Goal: Find specific page/section: Find specific page/section

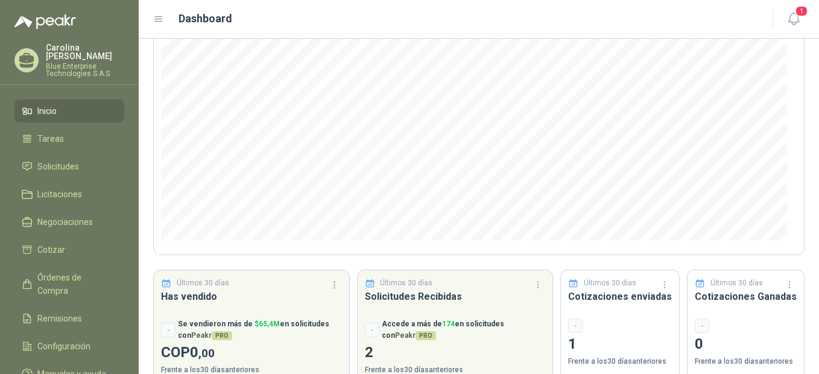
scroll to position [169, 0]
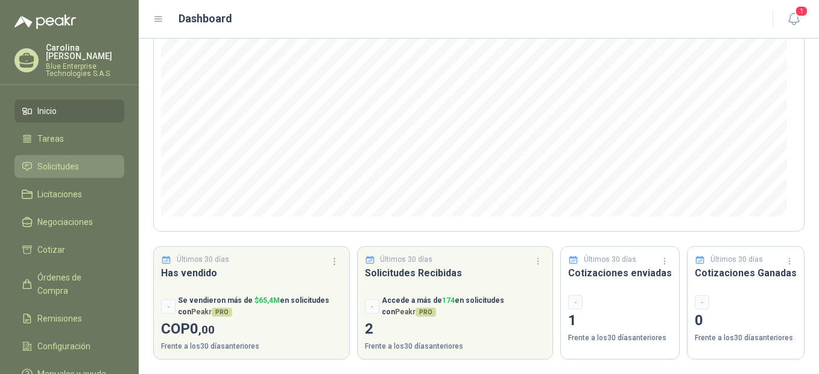
click at [87, 159] on link "Solicitudes" at bounding box center [69, 166] width 110 height 23
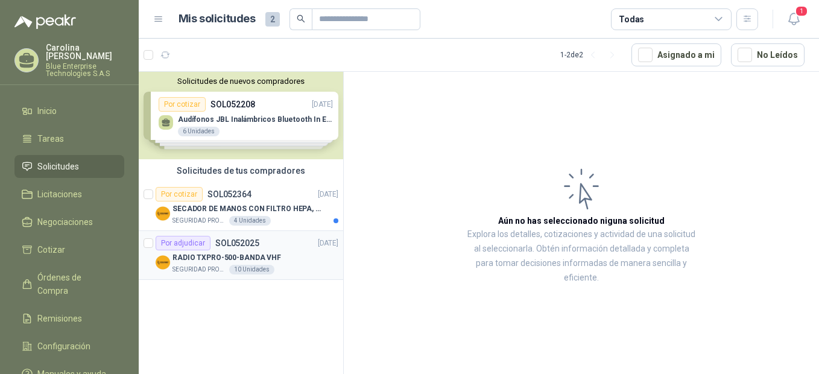
click at [225, 250] on div "RADIO TXPRO-500-BANDA VHF" at bounding box center [255, 257] width 166 height 14
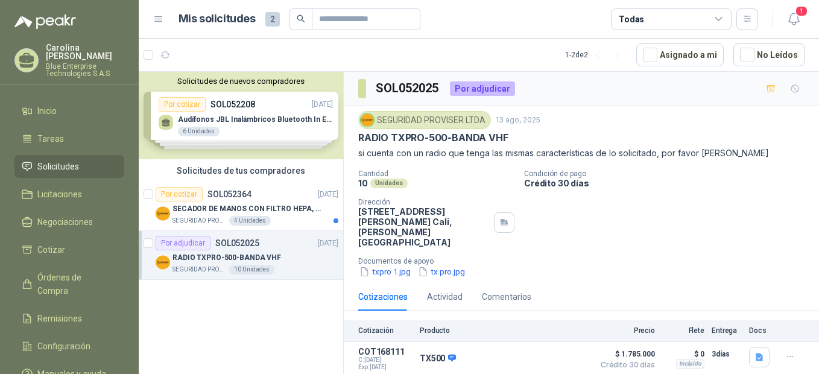
scroll to position [12, 0]
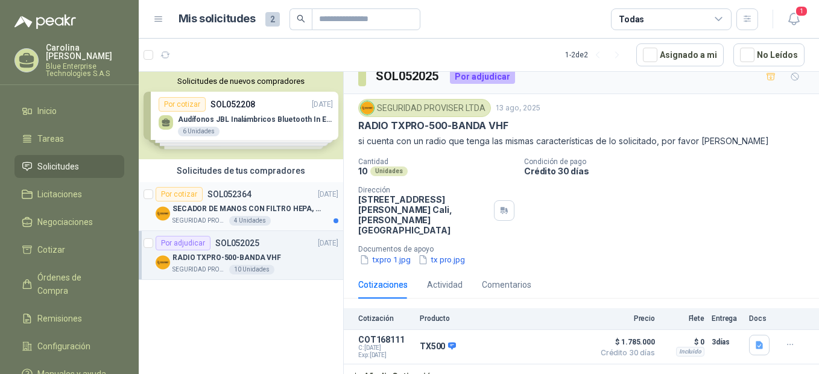
click at [203, 212] on p "SECADOR DE MANOS CON FILTRO HEPA, SECADO RAPIDO" at bounding box center [247, 208] width 150 height 11
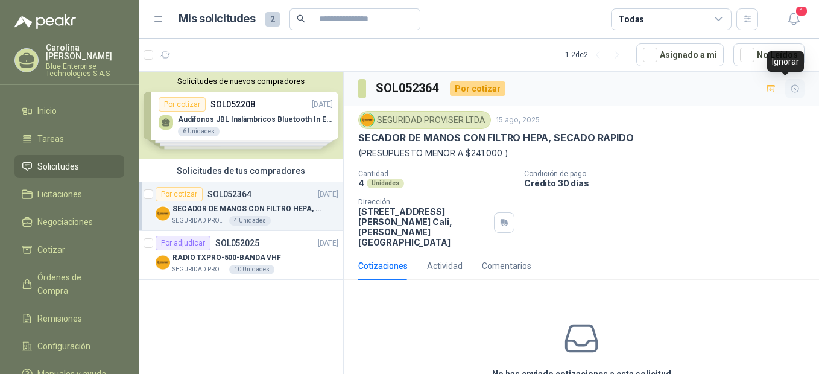
click at [791, 92] on icon "button" at bounding box center [794, 88] width 7 height 7
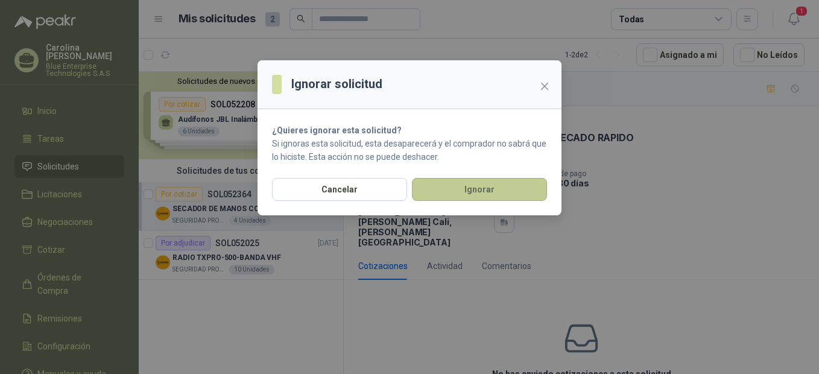
click at [456, 188] on button "Ignorar" at bounding box center [479, 189] width 135 height 23
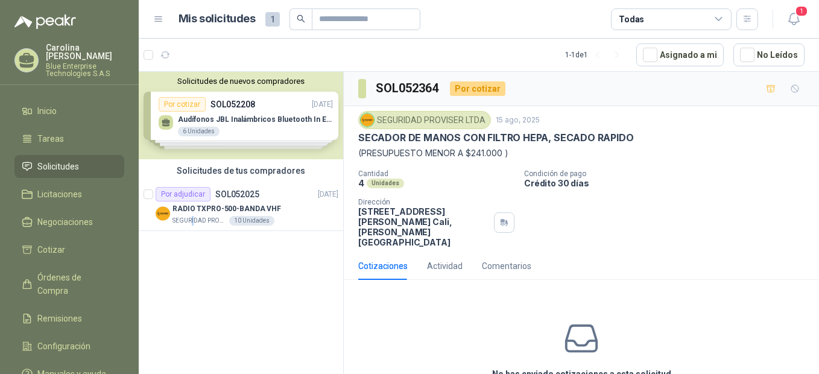
click at [192, 288] on div "Solicitudes de nuevos compradores Por cotizar SOL052208 [DATE] Audífonos JBL In…" at bounding box center [241, 225] width 205 height 306
